Goal: Transaction & Acquisition: Subscribe to service/newsletter

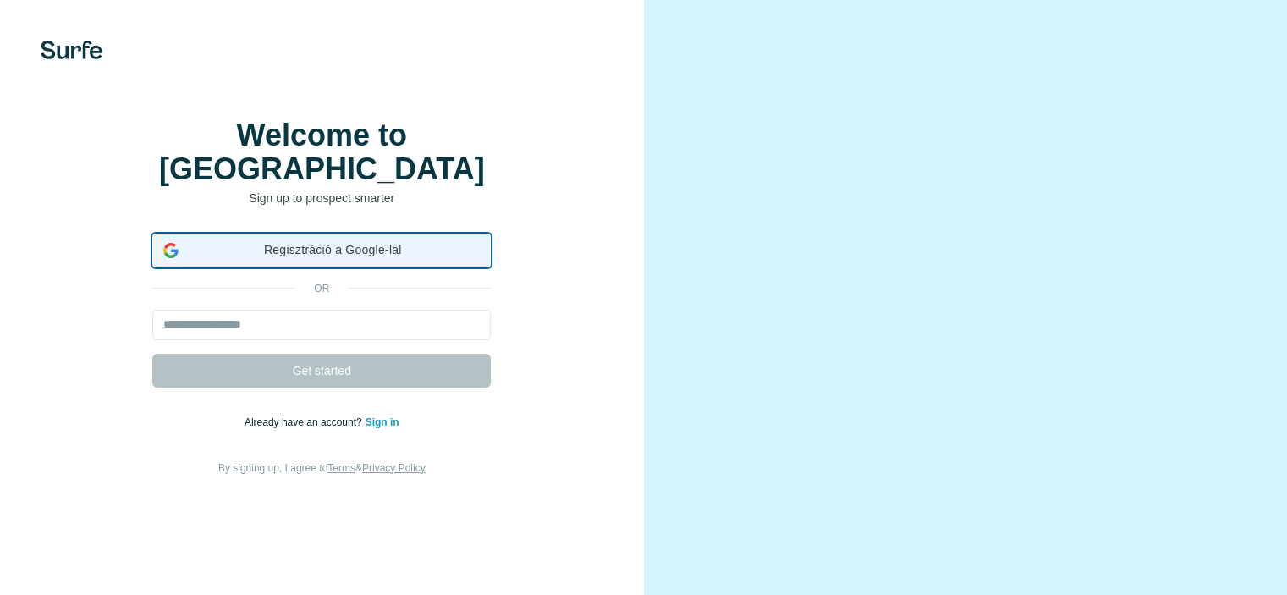
click at [454, 259] on span "Regisztráció a Google-lal" at bounding box center [332, 250] width 294 height 18
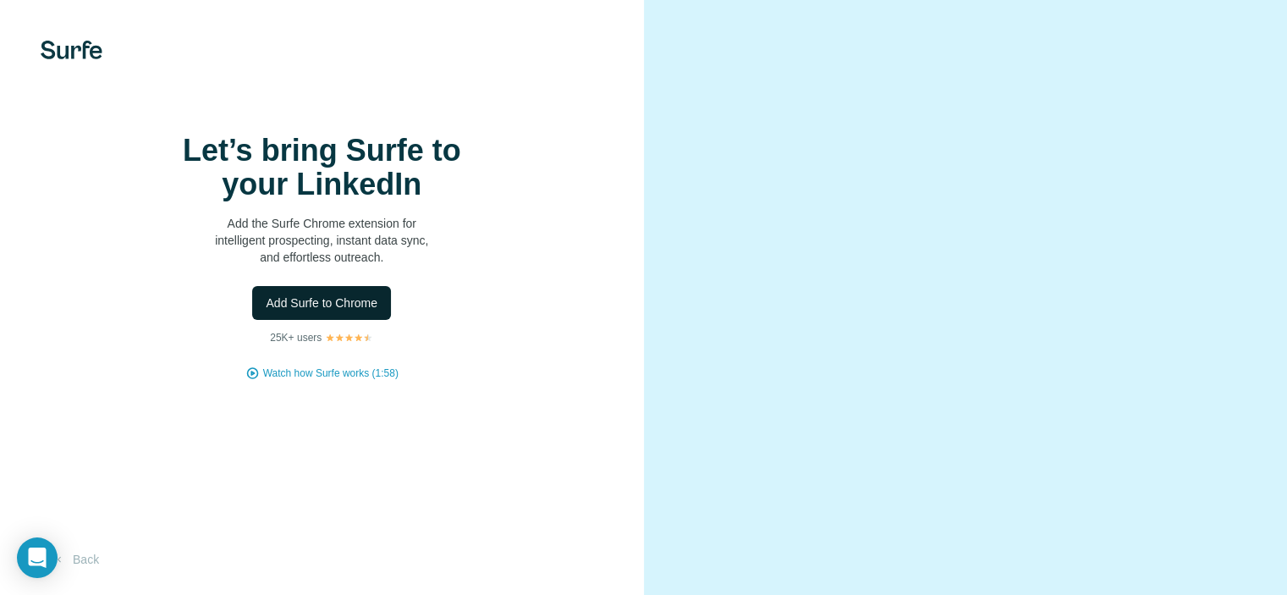
click at [373, 311] on span "Add Surfe to Chrome" at bounding box center [322, 302] width 112 height 17
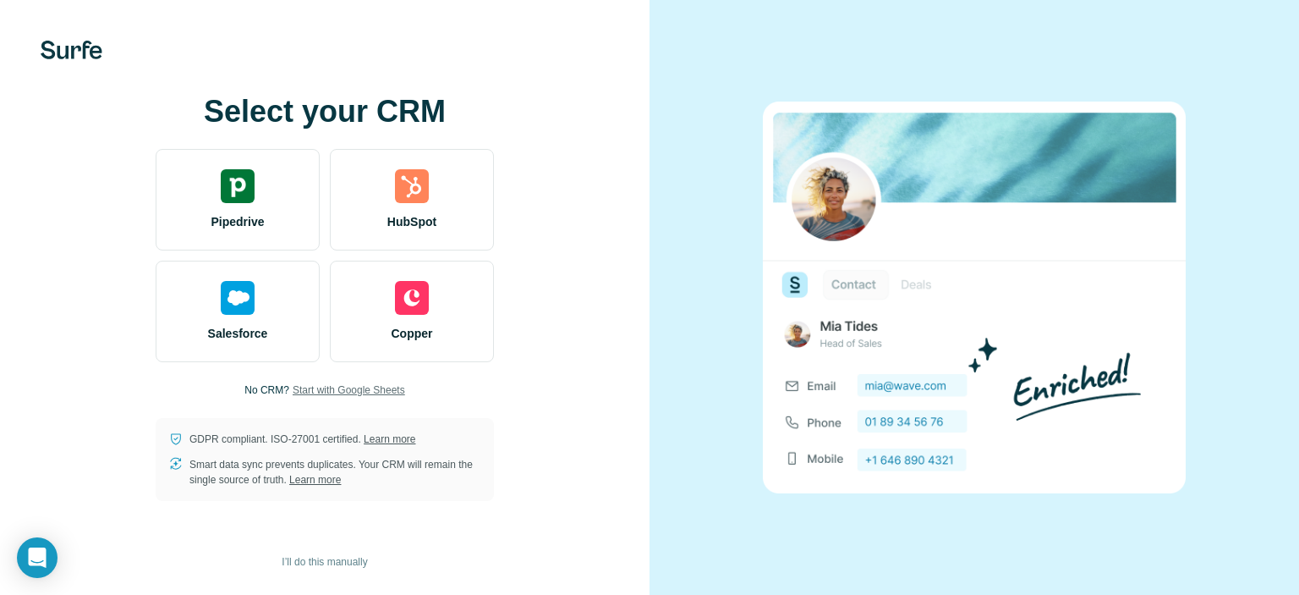
click at [339, 395] on span "Start with Google Sheets" at bounding box center [349, 389] width 113 height 15
